Goal: Task Accomplishment & Management: Use online tool/utility

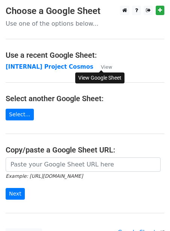
click at [106, 69] on small "View" at bounding box center [106, 67] width 11 height 6
click at [101, 68] on small "View" at bounding box center [106, 67] width 11 height 6
click at [48, 69] on strong "[INTERNAL] Project Cosmos" at bounding box center [50, 66] width 88 height 7
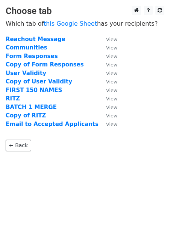
click at [24, 111] on td "Copy of RITZ" at bounding box center [52, 115] width 93 height 9
click at [23, 109] on strong "BATCH 1 MERGE" at bounding box center [31, 107] width 51 height 7
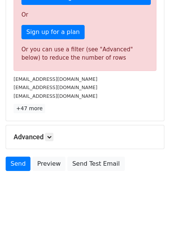
scroll to position [226, 0]
